Goal: Task Accomplishment & Management: Use online tool/utility

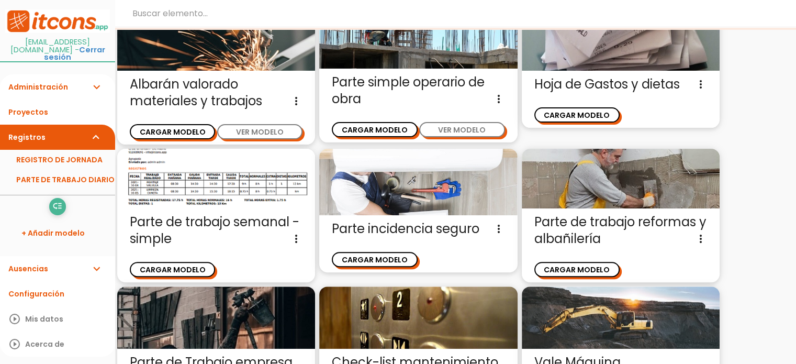
scroll to position [299, 0]
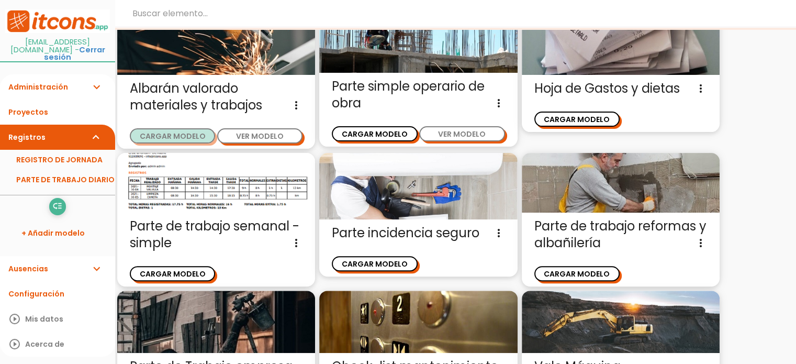
click at [161, 128] on button "CARGAR MODELO" at bounding box center [172, 135] width 85 height 15
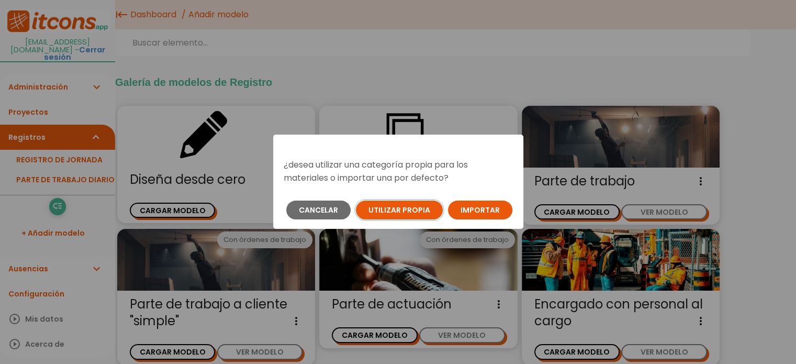
click at [396, 210] on button "Utilizar propia" at bounding box center [399, 210] width 87 height 19
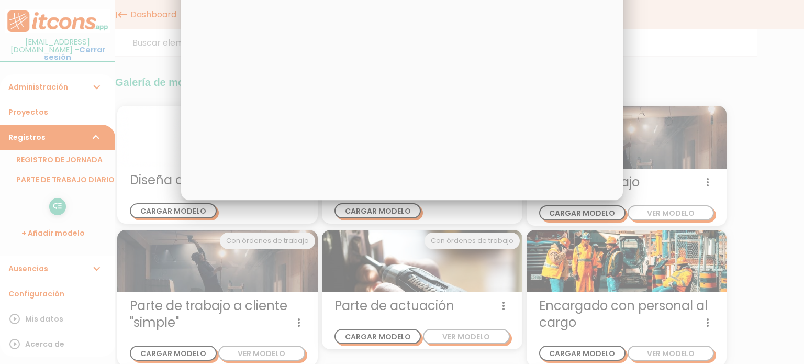
click at [724, 96] on div at bounding box center [402, 136] width 804 height 455
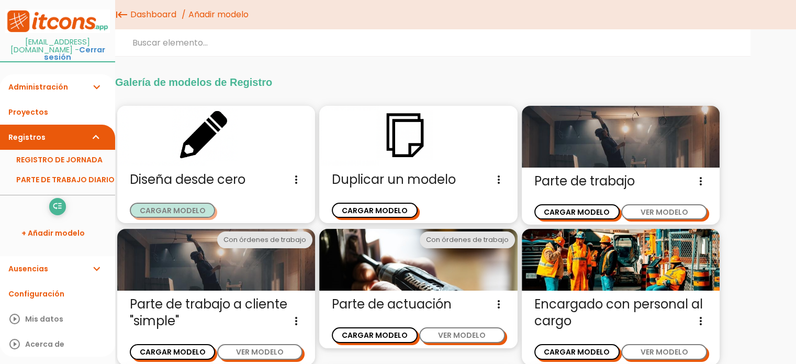
click at [180, 204] on button "CARGAR MODELO" at bounding box center [172, 210] width 85 height 15
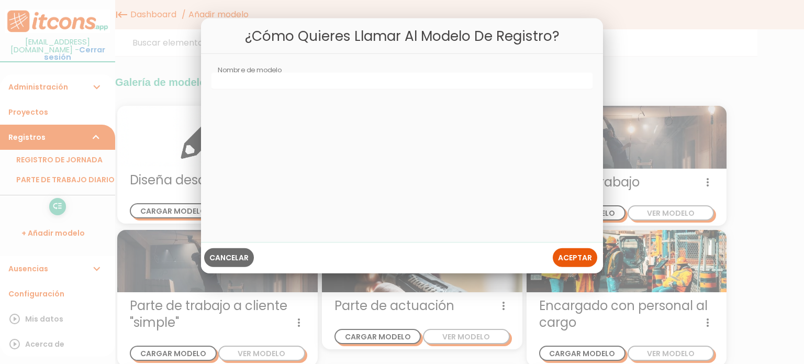
click at [220, 249] on button "Cancelar" at bounding box center [229, 257] width 50 height 19
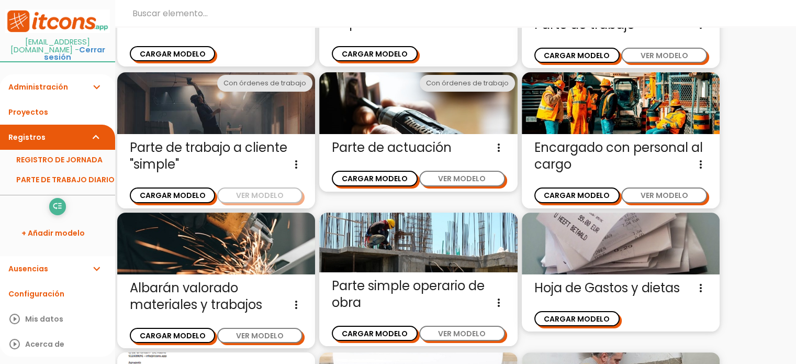
scroll to position [130, 0]
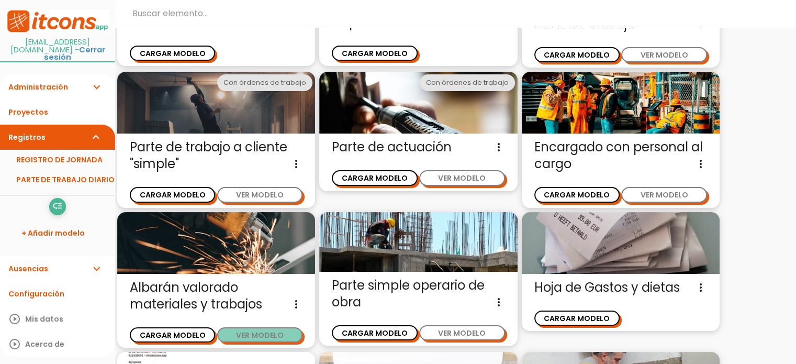
click at [239, 331] on button "VER MODELO" at bounding box center [259, 334] width 85 height 15
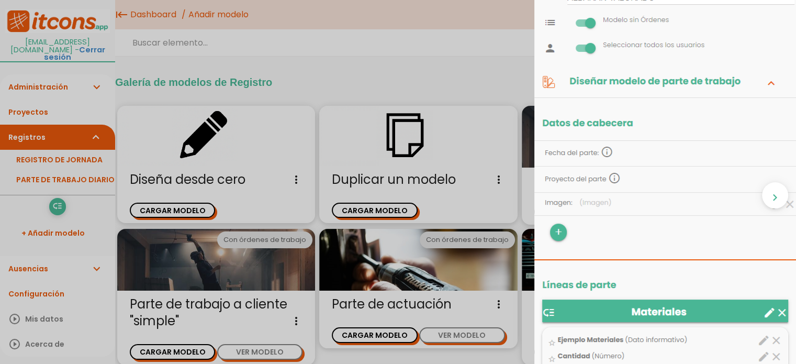
scroll to position [0, 0]
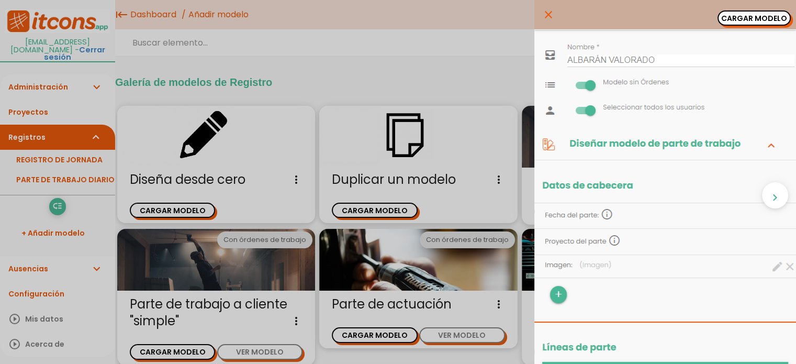
click at [745, 19] on button "CARGAR MODELO" at bounding box center [754, 17] width 73 height 15
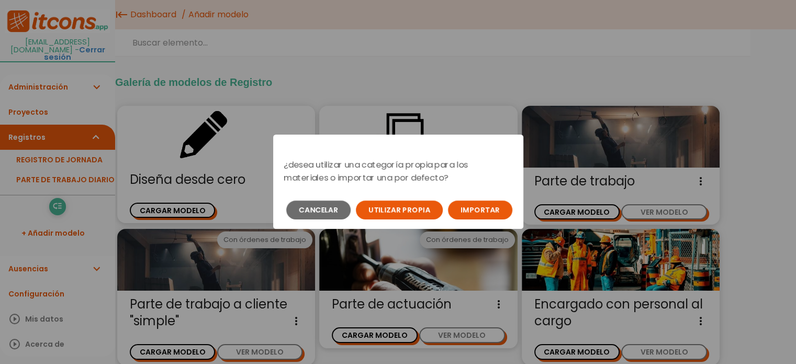
click at [478, 206] on button "Importar" at bounding box center [480, 210] width 64 height 19
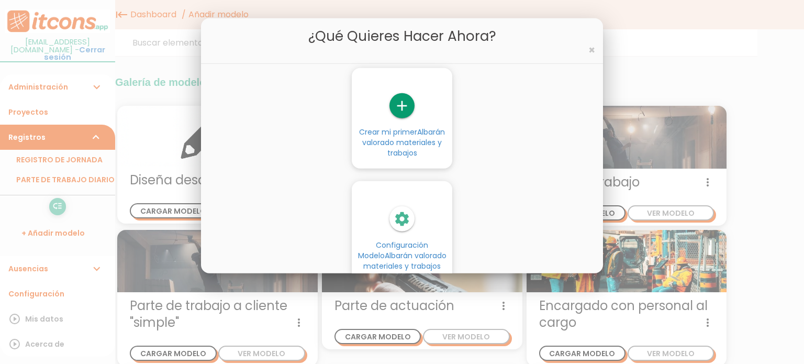
click at [425, 128] on span "Albarán valorado materiales y trabajos" at bounding box center [403, 142] width 83 height 31
